Goal: Task Accomplishment & Management: Use online tool/utility

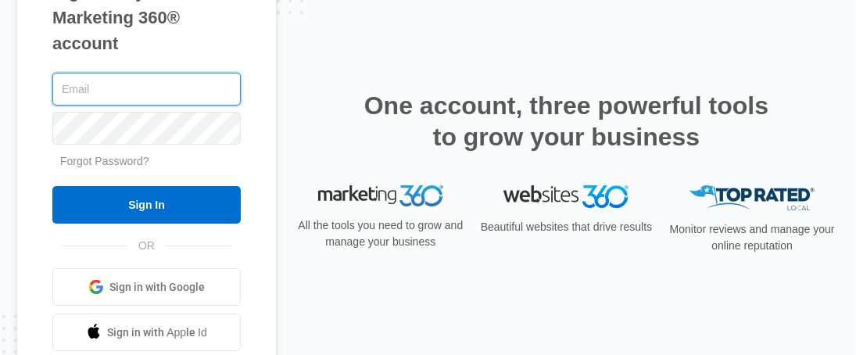
click at [145, 80] on input "text" at bounding box center [146, 89] width 188 height 33
type input "[EMAIL_ADDRESS][DOMAIN_NAME]"
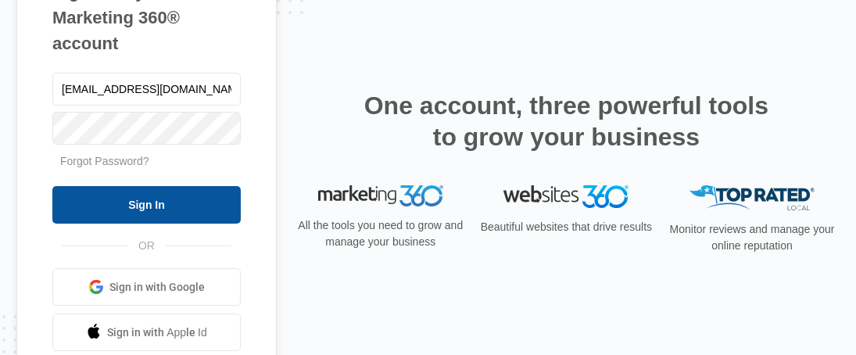
click at [161, 198] on input "Sign In" at bounding box center [146, 205] width 188 height 38
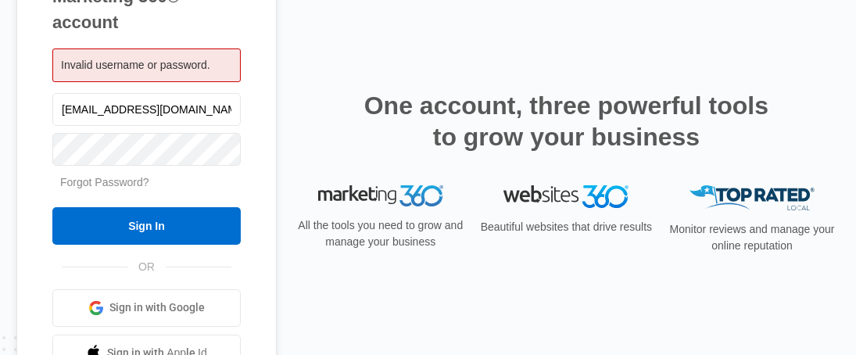
click at [125, 183] on link "Forgot Password?" at bounding box center [104, 182] width 89 height 13
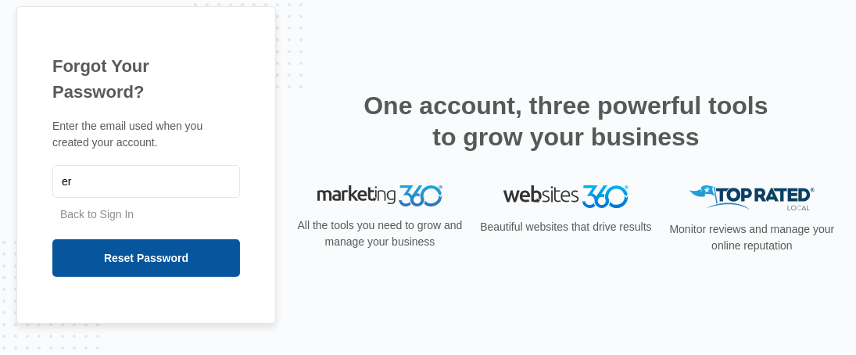
type input "[EMAIL_ADDRESS][DOMAIN_NAME]"
click at [163, 254] on input "Reset Password" at bounding box center [146, 258] width 188 height 38
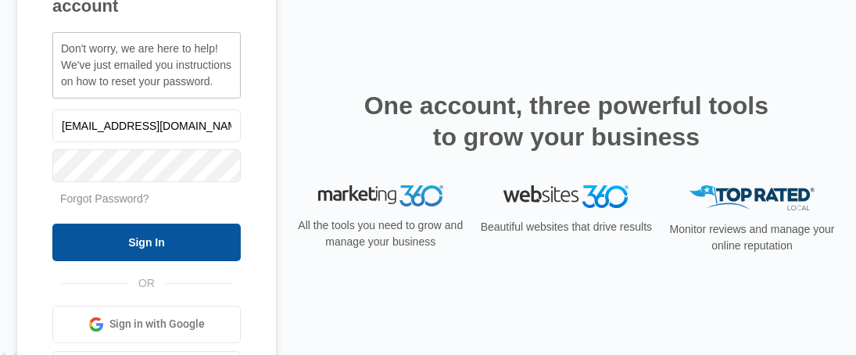
click at [100, 237] on input "Sign In" at bounding box center [146, 243] width 188 height 38
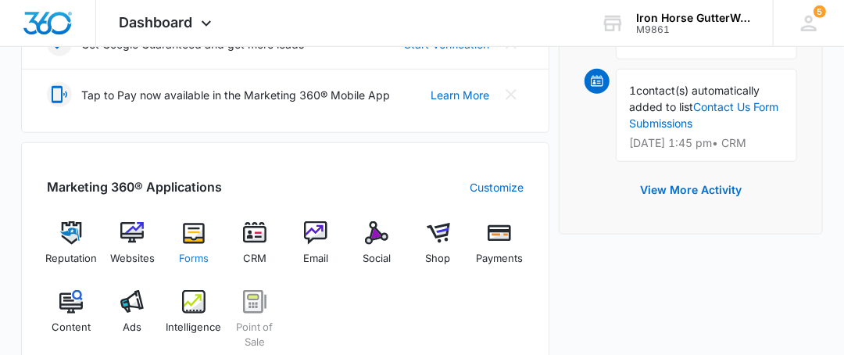
scroll to position [546, 0]
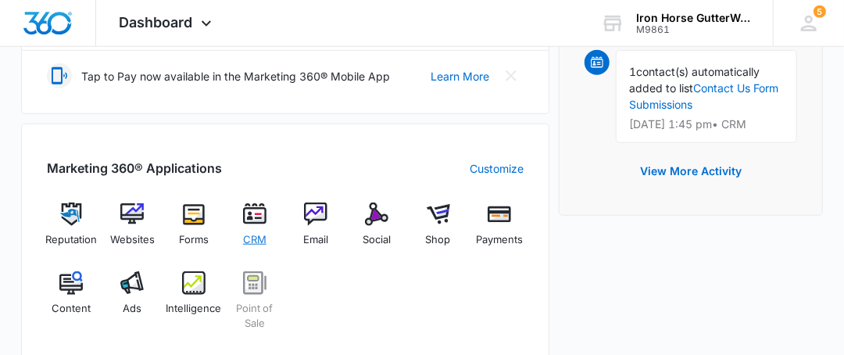
click at [253, 214] on div "CRM" at bounding box center [255, 230] width 48 height 56
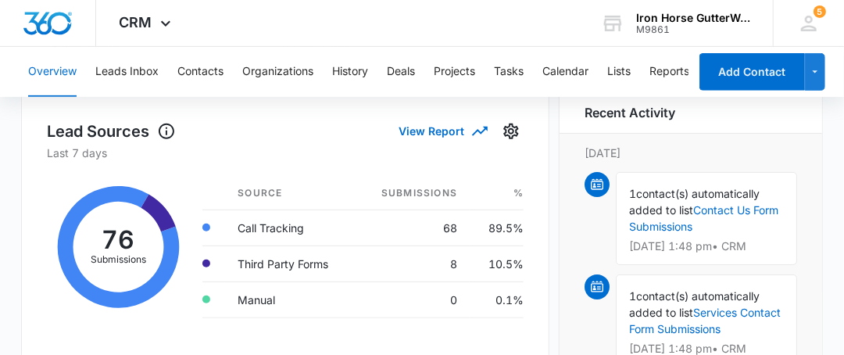
scroll to position [77, 0]
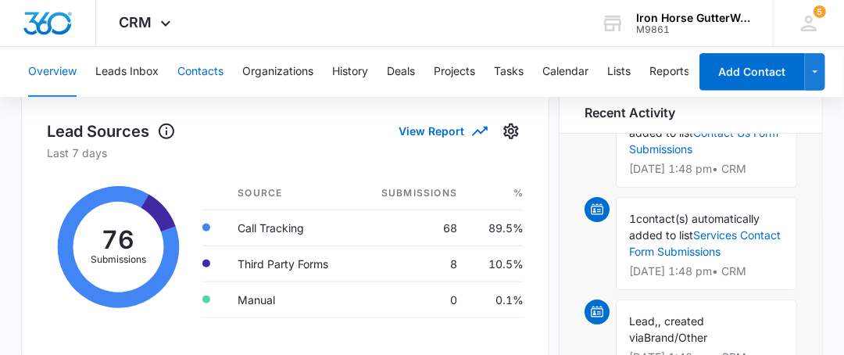
click at [221, 65] on button "Contacts" at bounding box center [200, 72] width 46 height 50
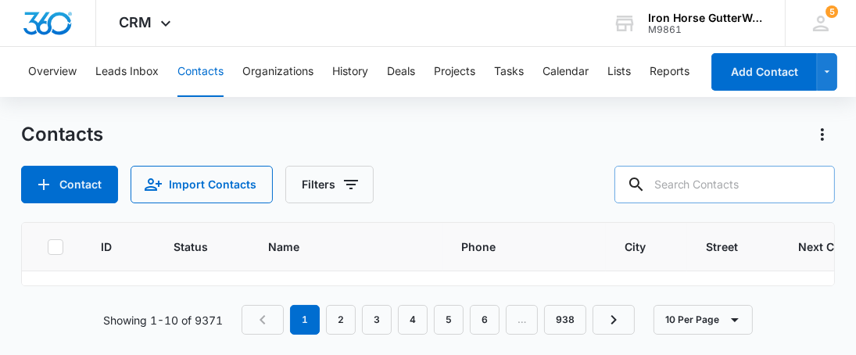
click at [699, 188] on input "text" at bounding box center [724, 185] width 220 height 38
click at [622, 187] on icon at bounding box center [613, 184] width 19 height 19
click at [620, 185] on icon at bounding box center [613, 184] width 14 height 14
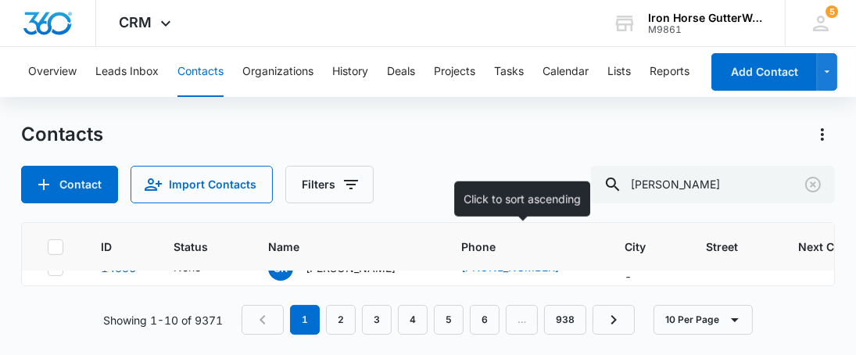
scroll to position [339, 0]
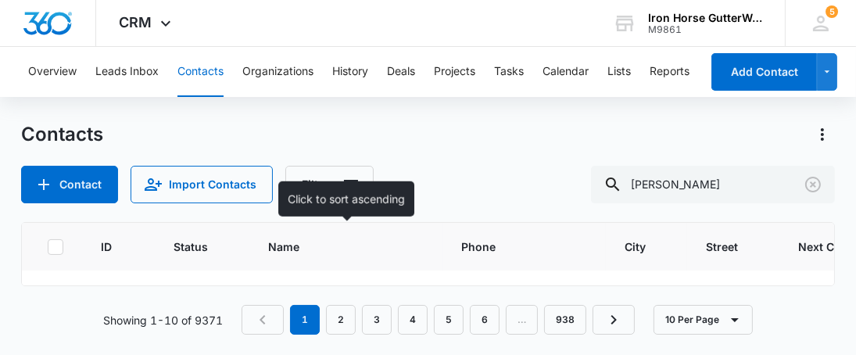
click at [414, 258] on th "Name" at bounding box center [345, 247] width 193 height 48
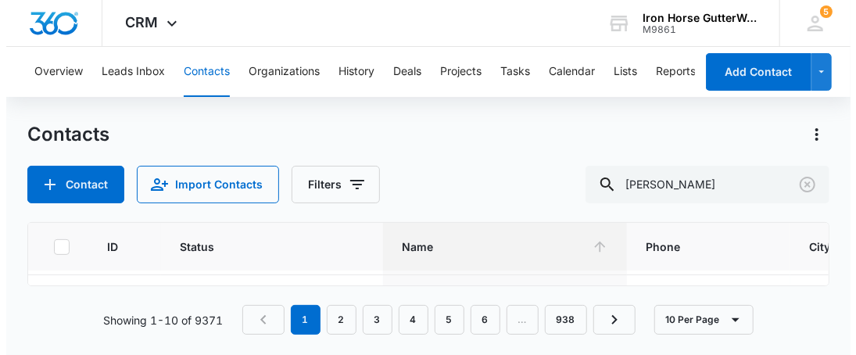
scroll to position [0, 0]
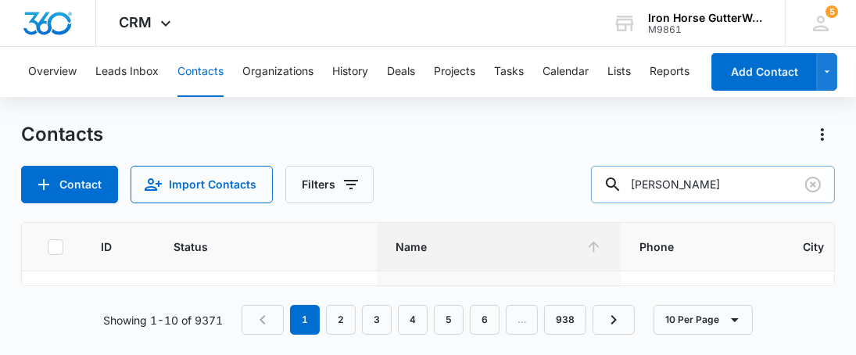
click at [749, 188] on input "[PERSON_NAME]" at bounding box center [713, 185] width 244 height 38
type input "M"
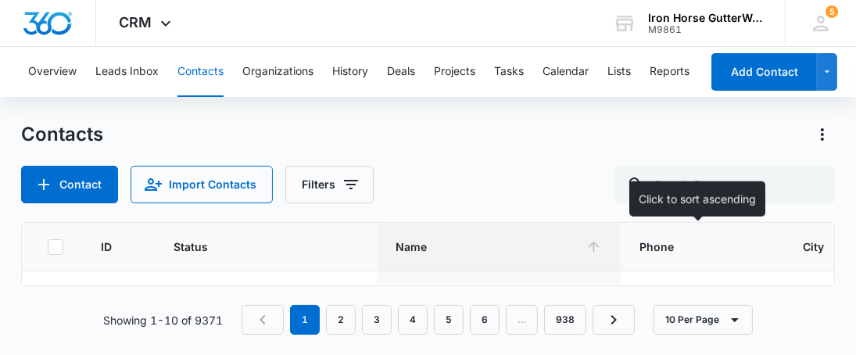
click at [700, 241] on span "Phone" at bounding box center [691, 246] width 103 height 16
click at [680, 249] on span "Phone" at bounding box center [689, 246] width 103 height 16
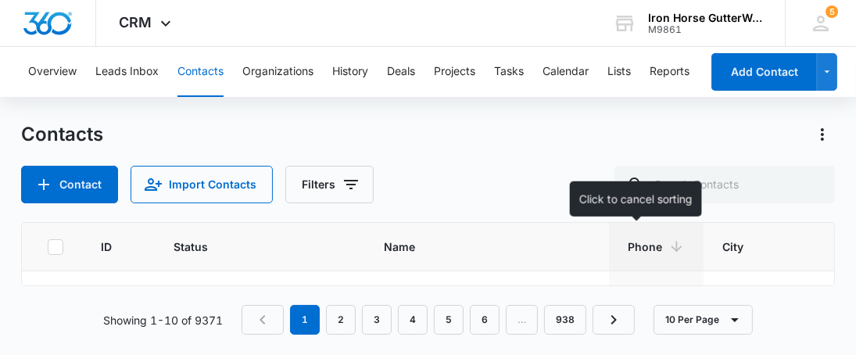
click at [668, 250] on icon at bounding box center [676, 246] width 16 height 16
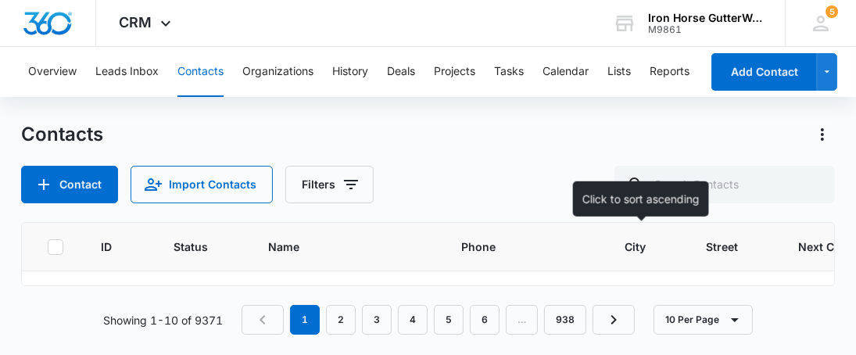
scroll to position [52, 0]
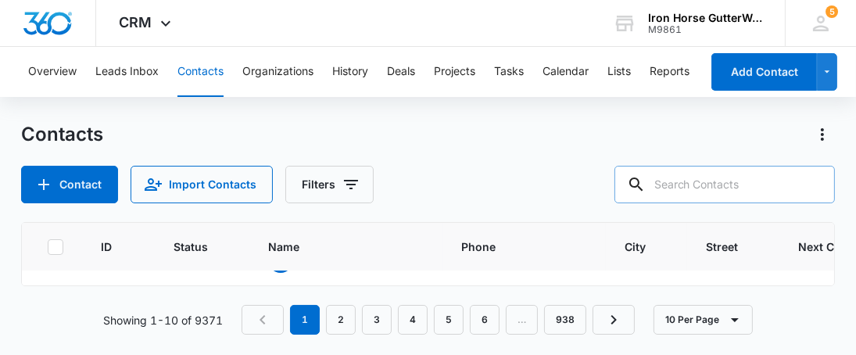
click at [685, 184] on input "text" at bounding box center [724, 185] width 220 height 38
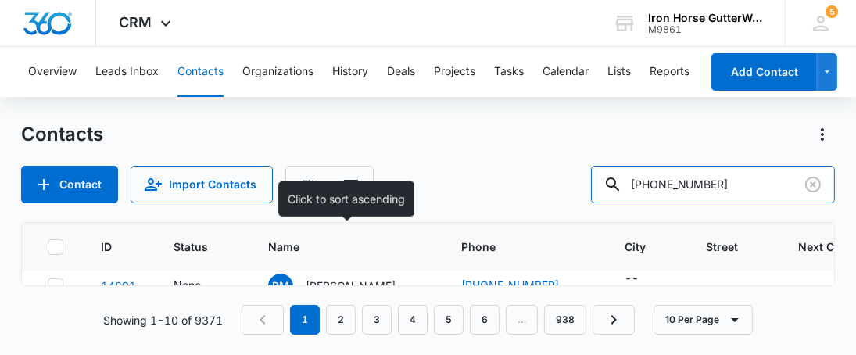
scroll to position [26, 0]
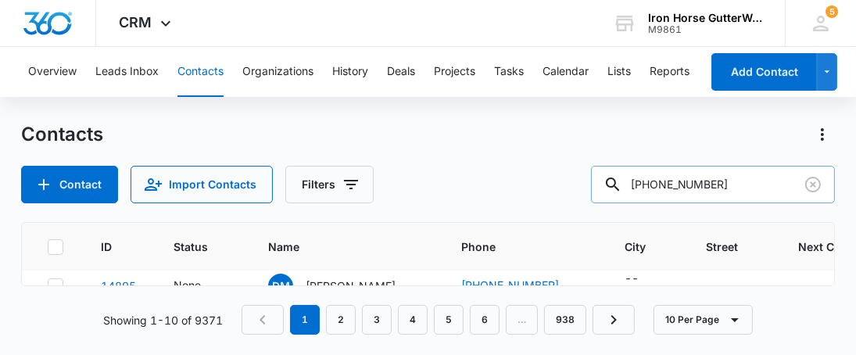
type input "[PHONE_NUMBER]"
click at [620, 187] on icon at bounding box center [613, 184] width 14 height 14
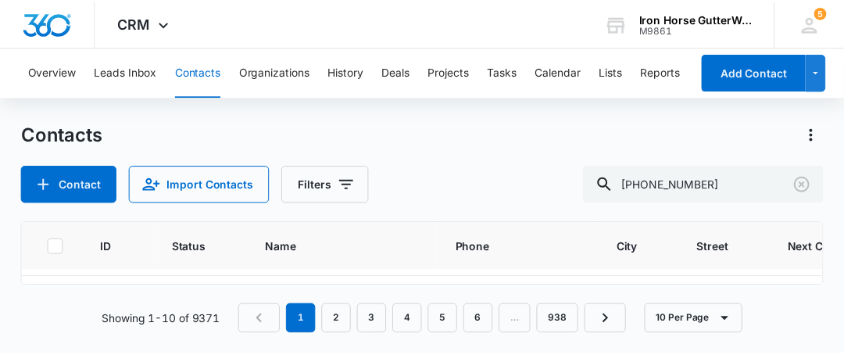
scroll to position [286, 0]
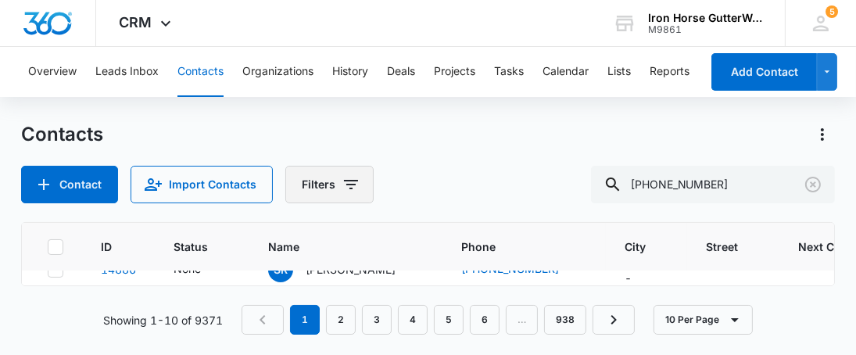
click at [321, 190] on button "Filters" at bounding box center [329, 185] width 88 height 38
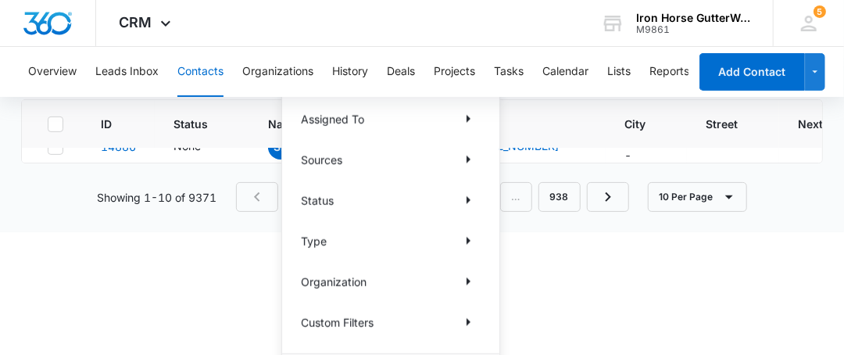
scroll to position [91, 0]
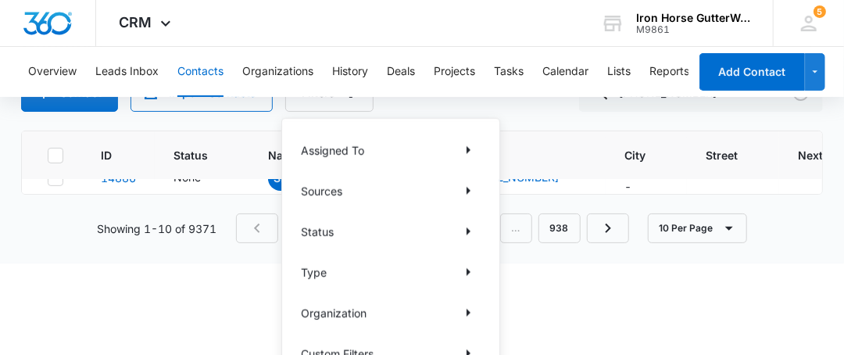
click at [193, 263] on html "CRM Apps Reputation Websites Forms CRM Email Social Shop Payments POS Content A…" at bounding box center [422, 86] width 844 height 355
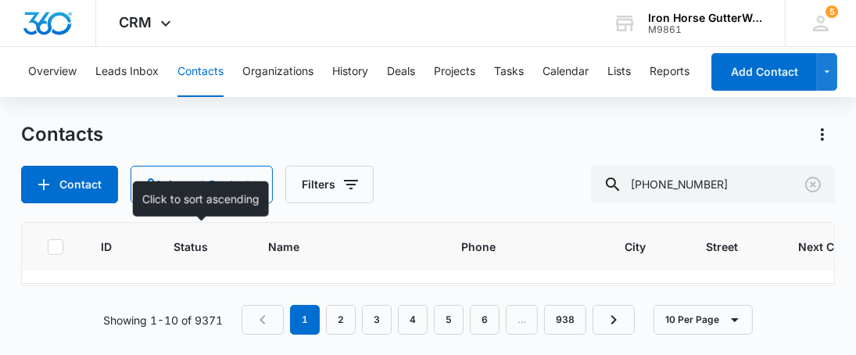
scroll to position [339, 0]
click at [197, 243] on span "Status" at bounding box center [191, 246] width 34 height 16
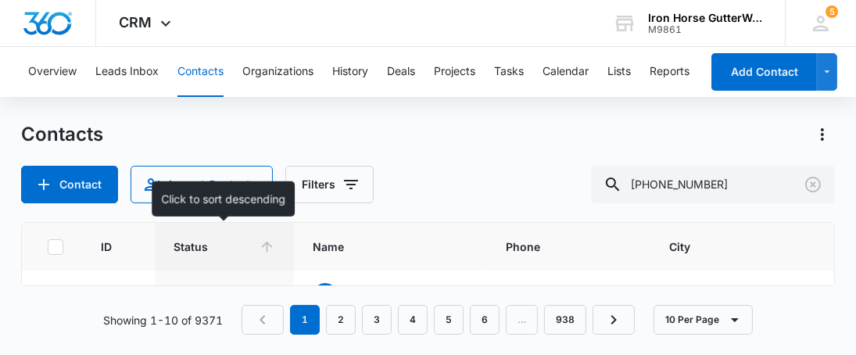
scroll to position [130, 0]
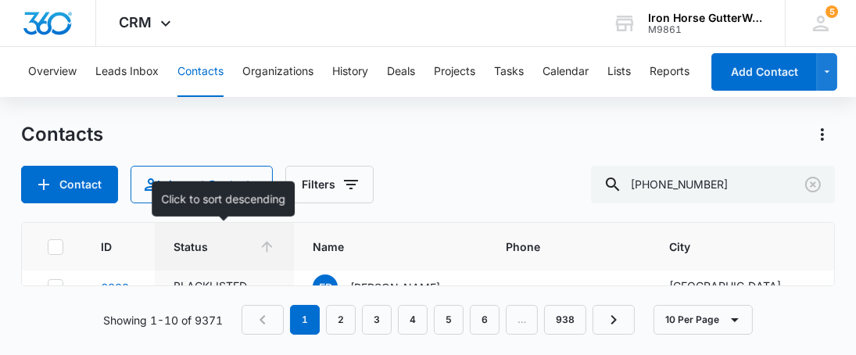
click at [184, 242] on span "Status" at bounding box center [213, 246] width 79 height 16
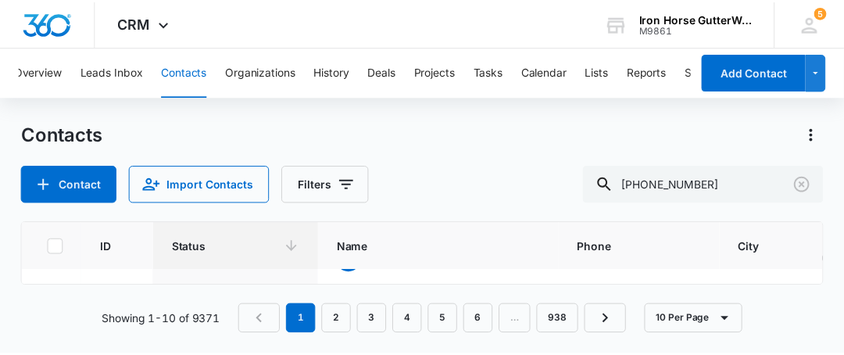
scroll to position [0, 0]
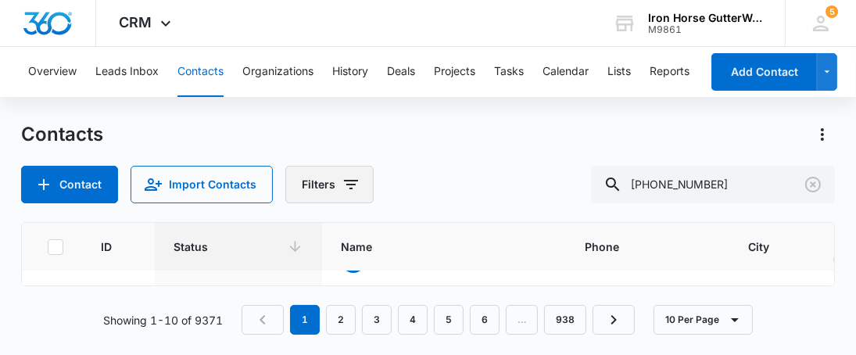
click at [317, 180] on button "Filters" at bounding box center [329, 185] width 88 height 38
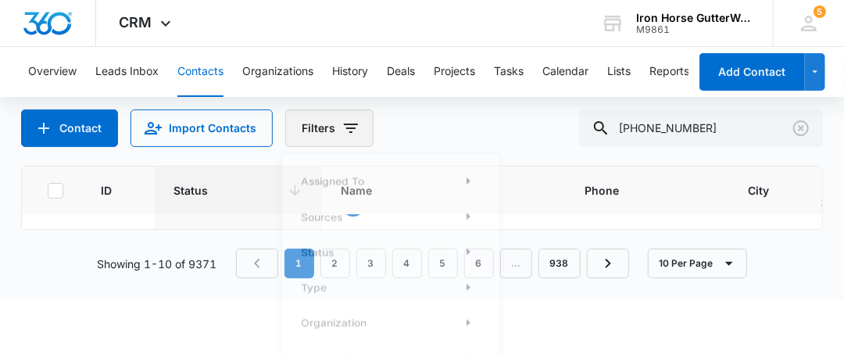
scroll to position [77, 0]
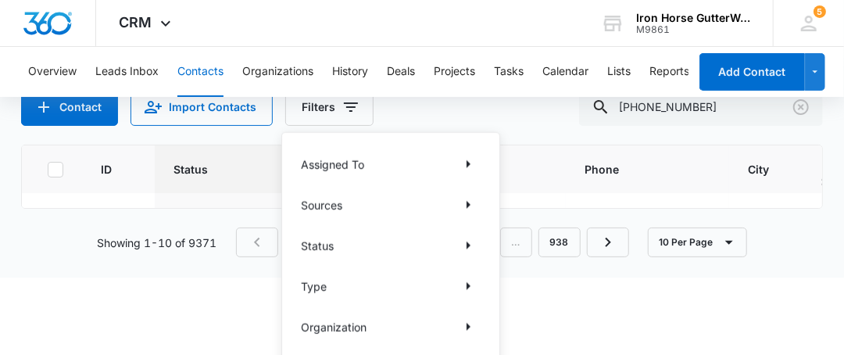
click at [356, 170] on p "Assigned To" at bounding box center [332, 164] width 63 height 16
click at [470, 166] on icon "Show Assigned To filters" at bounding box center [468, 164] width 19 height 19
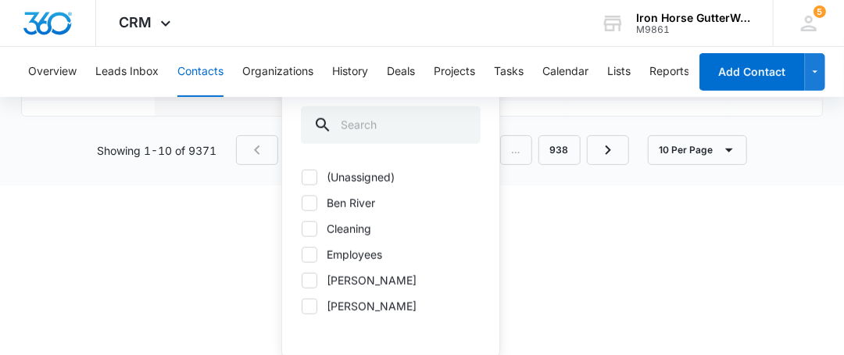
scroll to position [0, 0]
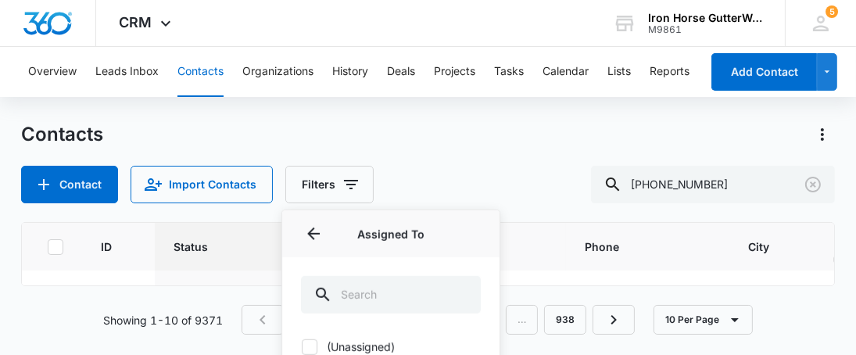
click at [225, 243] on html "CRM Apps Reputation Websites Forms CRM Email Social Shop Payments POS Content A…" at bounding box center [428, 177] width 856 height 355
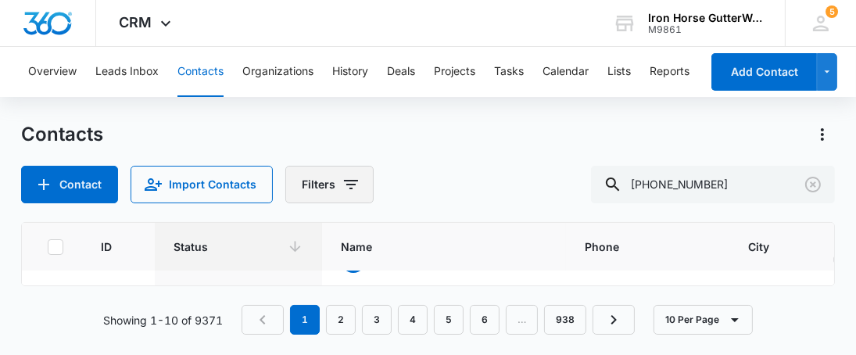
click at [349, 185] on icon "Filters" at bounding box center [351, 184] width 14 height 9
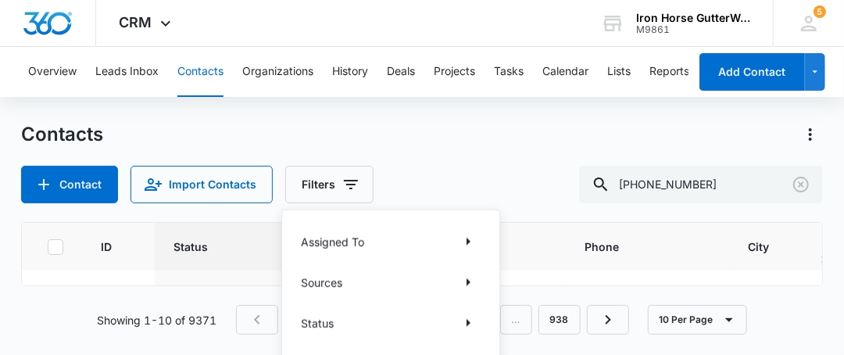
click at [345, 278] on div "Sources" at bounding box center [391, 282] width 180 height 25
click at [341, 281] on p "Sources" at bounding box center [321, 282] width 41 height 16
click at [462, 280] on icon "Show Sources filters" at bounding box center [468, 282] width 19 height 19
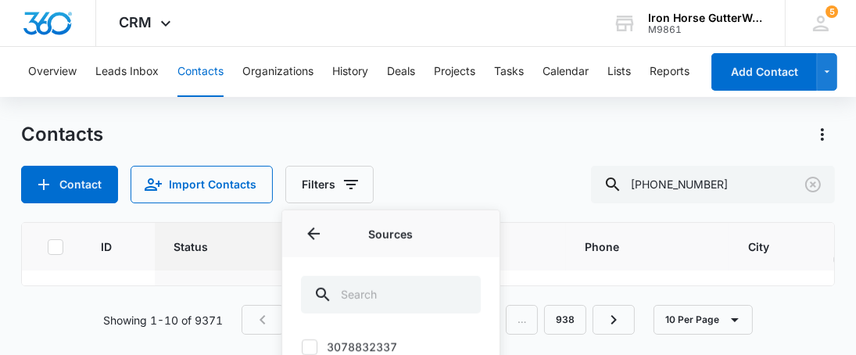
click at [170, 257] on html "CRM Apps Reputation Websites Forms CRM Email Social Shop Payments POS Content A…" at bounding box center [428, 177] width 856 height 355
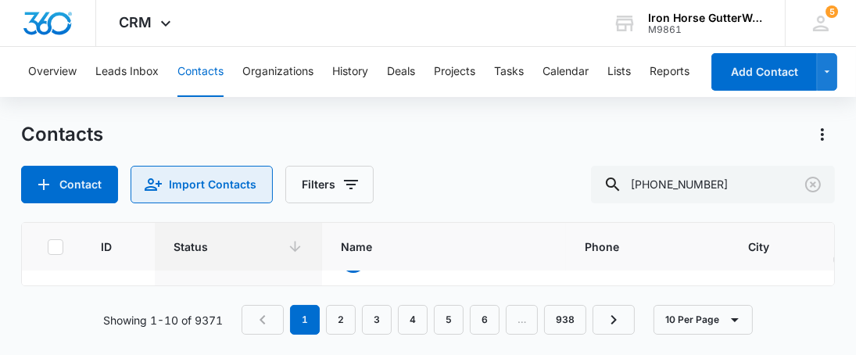
click at [197, 174] on button "Import Contacts" at bounding box center [202, 185] width 142 height 38
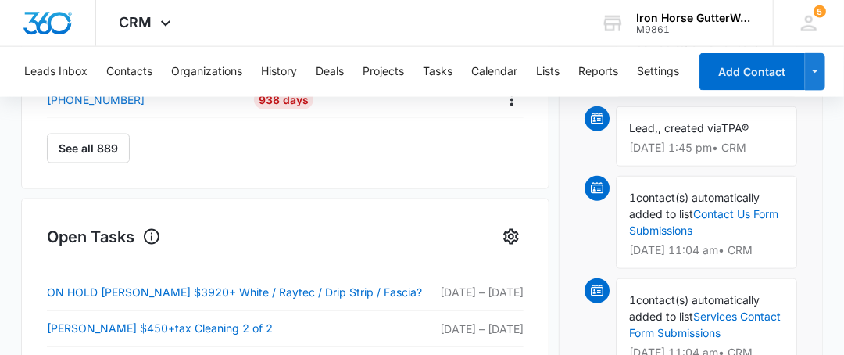
scroll to position [859, 0]
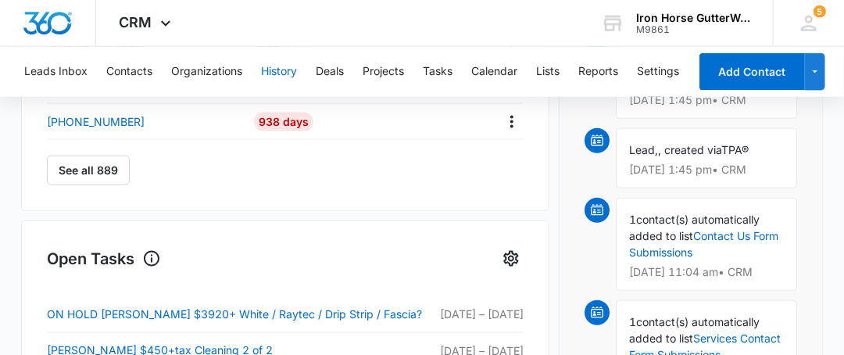
click at [284, 69] on button "History" at bounding box center [279, 72] width 36 height 50
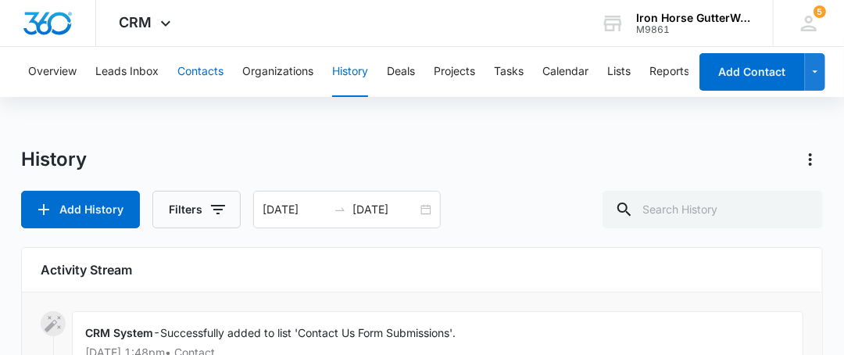
click at [205, 59] on button "Contacts" at bounding box center [200, 72] width 46 height 50
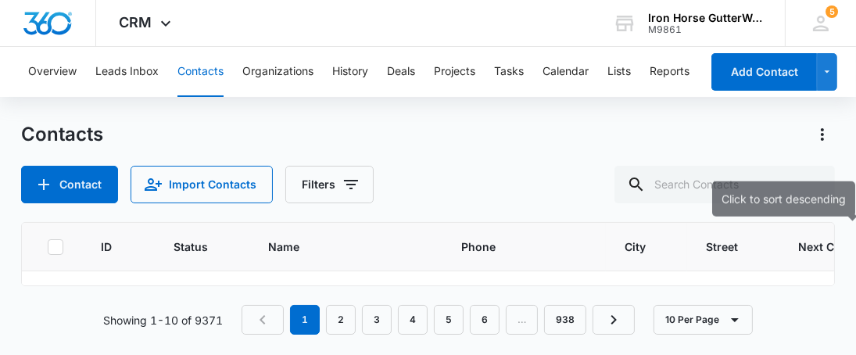
click at [800, 247] on span "Next Contact Date" at bounding box center [847, 246] width 98 height 16
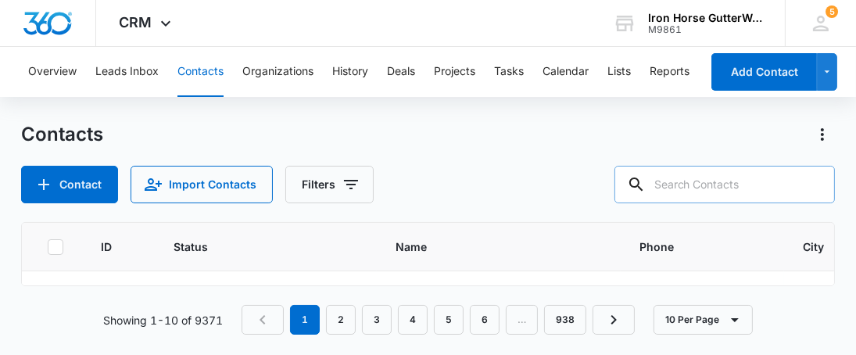
click at [728, 186] on input "text" at bounding box center [724, 185] width 220 height 38
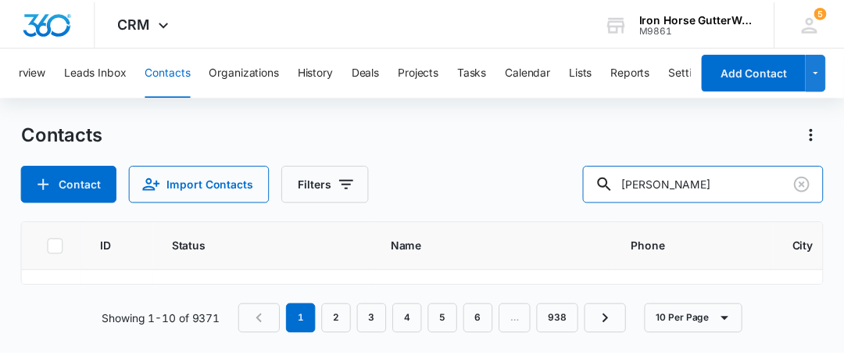
scroll to position [0, 61]
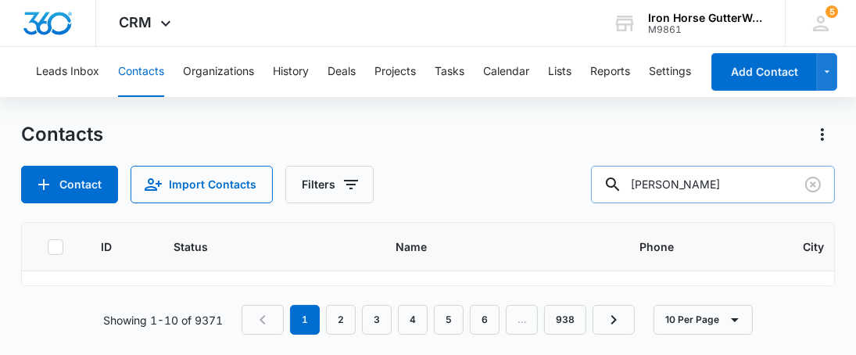
type input "[PERSON_NAME]"
click at [622, 188] on icon at bounding box center [613, 184] width 19 height 19
click at [622, 182] on icon at bounding box center [613, 184] width 19 height 19
click at [622, 184] on icon at bounding box center [613, 184] width 19 height 19
click at [622, 183] on icon at bounding box center [613, 184] width 19 height 19
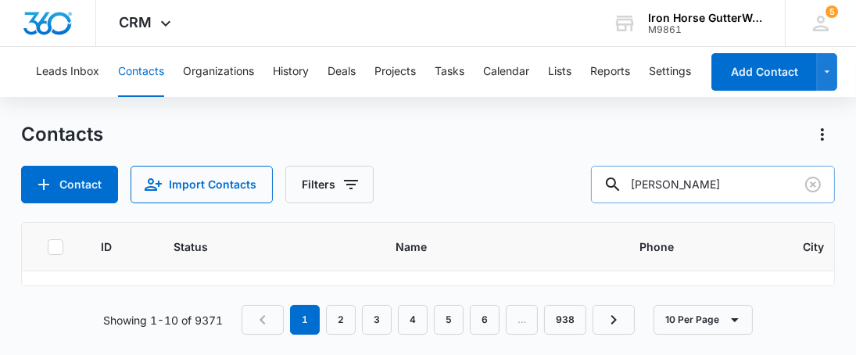
click at [622, 182] on icon at bounding box center [613, 184] width 19 height 19
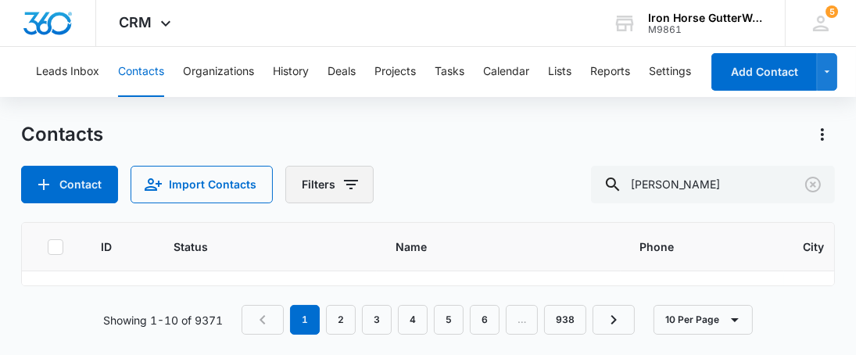
click at [342, 186] on icon "Filters" at bounding box center [351, 184] width 19 height 19
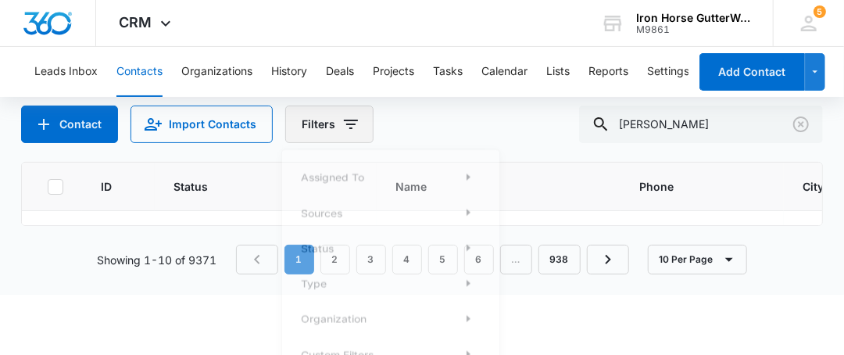
scroll to position [77, 0]
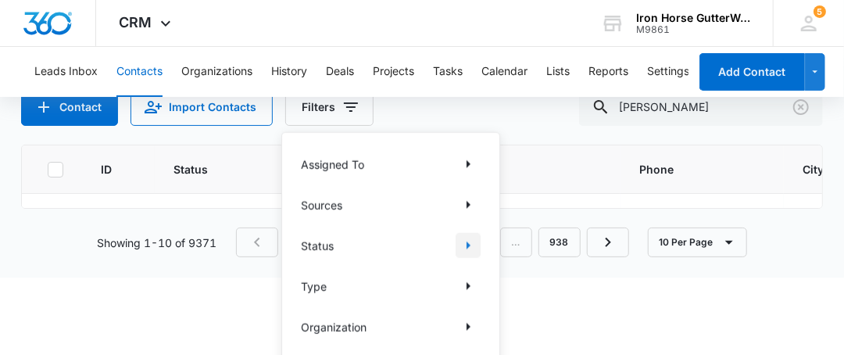
click at [473, 245] on icon "Show Status filters" at bounding box center [468, 245] width 19 height 19
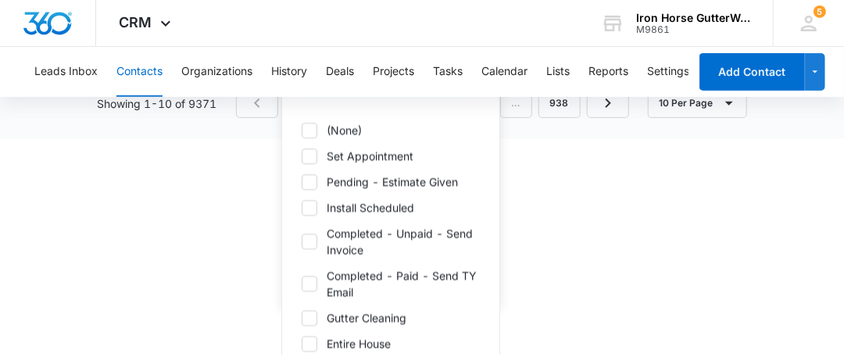
scroll to position [234, 0]
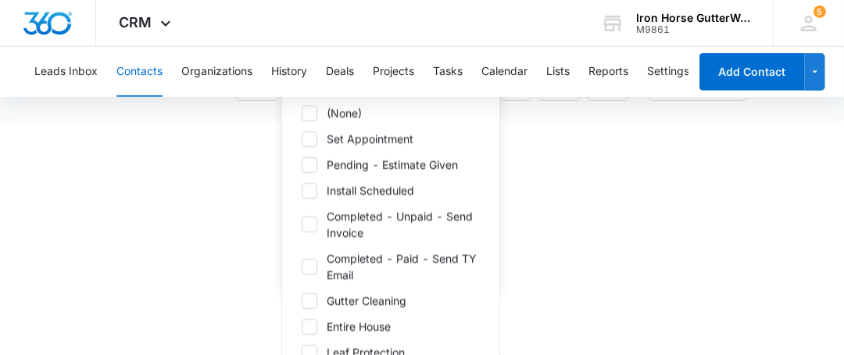
click at [308, 164] on icon at bounding box center [309, 164] width 9 height 7
click at [302, 164] on input "Pending - Estimate Given" at bounding box center [301, 164] width 1 height 1
checkbox input "true"
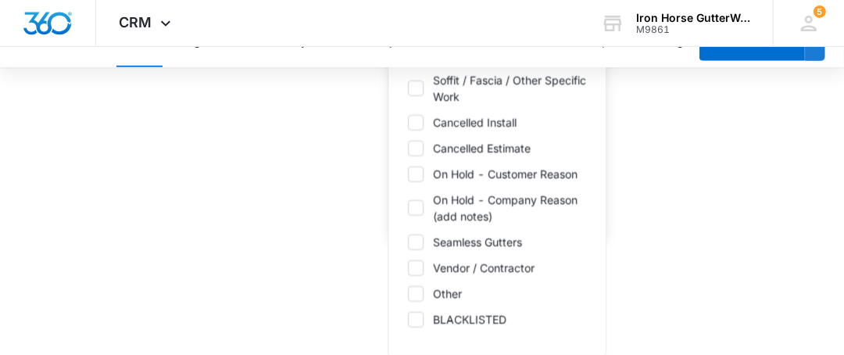
scroll to position [0, 0]
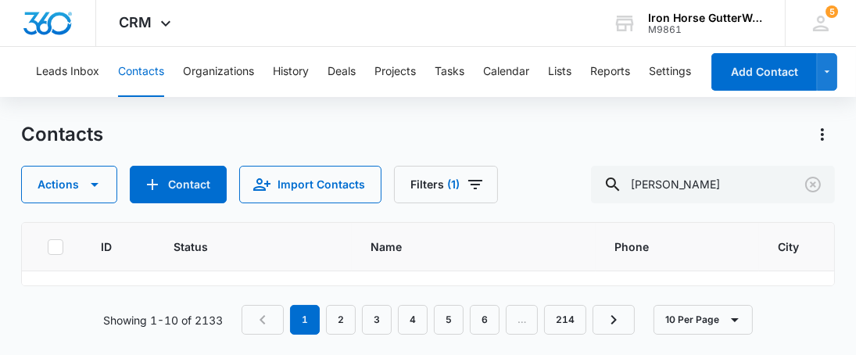
click at [597, 167] on div "Actions Contact Import Contacts Filters (1) [PERSON_NAME]" at bounding box center [427, 185] width 813 height 38
click at [420, 191] on button "Filters (1)" at bounding box center [446, 185] width 104 height 38
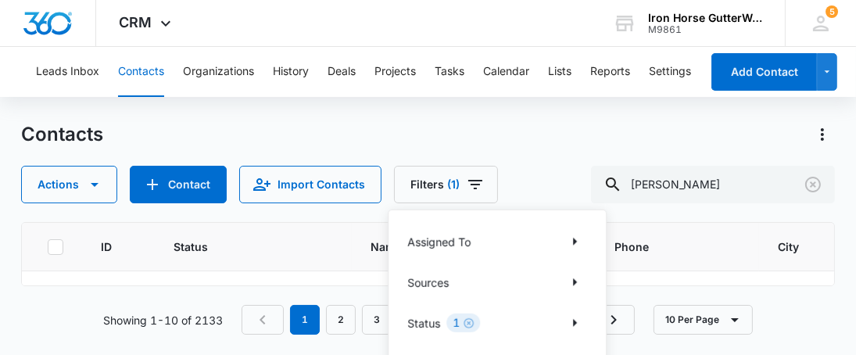
click at [507, 146] on div "Contacts" at bounding box center [427, 134] width 813 height 25
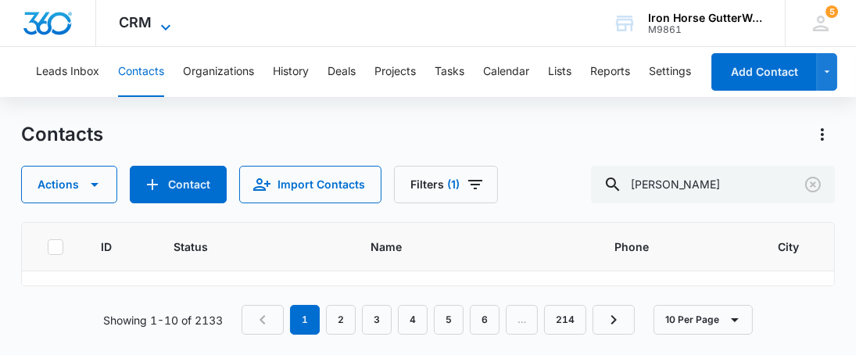
click at [166, 21] on icon at bounding box center [165, 27] width 19 height 19
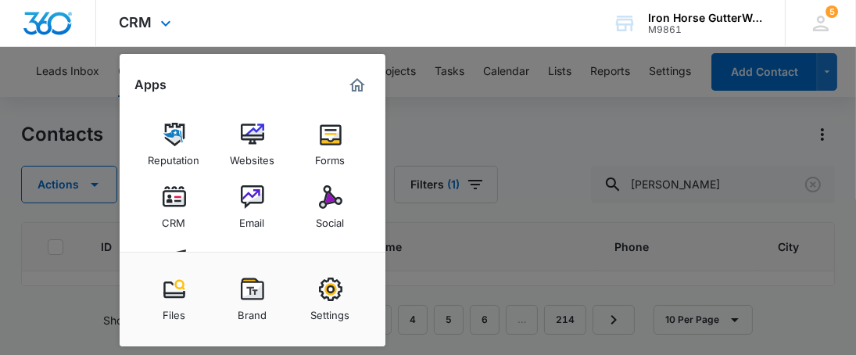
click at [296, 16] on div "CRM Apps Reputation Websites Forms CRM Email Social Shop Payments POS Content A…" at bounding box center [428, 23] width 856 height 47
drag, startPoint x: 414, startPoint y: 52, endPoint x: 411, endPoint y: 38, distance: 13.5
click at [417, 49] on div at bounding box center [428, 177] width 856 height 355
